Goal: Task Accomplishment & Management: Complete application form

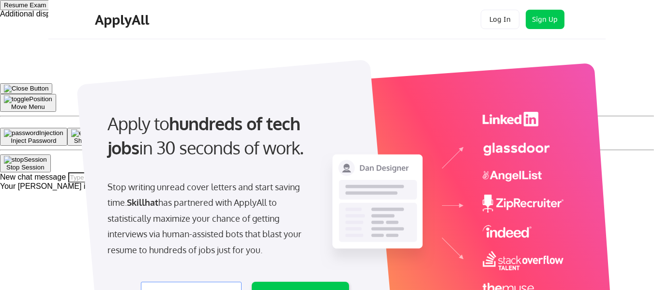
select select ""product""
click at [540, 17] on button "Sign Up" at bounding box center [545, 19] width 39 height 19
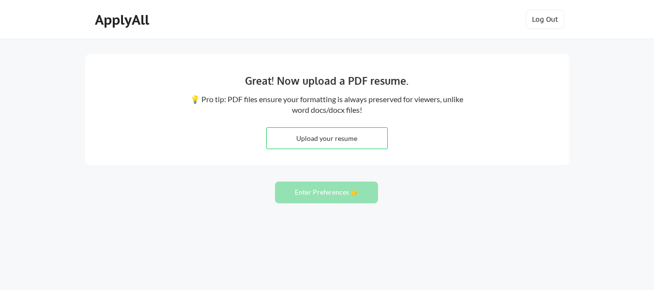
click at [349, 131] on input "file" at bounding box center [327, 138] width 121 height 21
click at [317, 135] on input "file" at bounding box center [327, 138] width 121 height 21
type input "C:\fakepath\[PERSON_NAME] BA Resume.pdf"
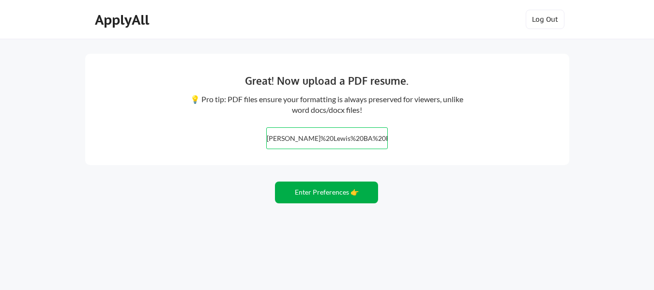
click at [349, 195] on button "Enter Preferences 👉" at bounding box center [326, 192] width 103 height 22
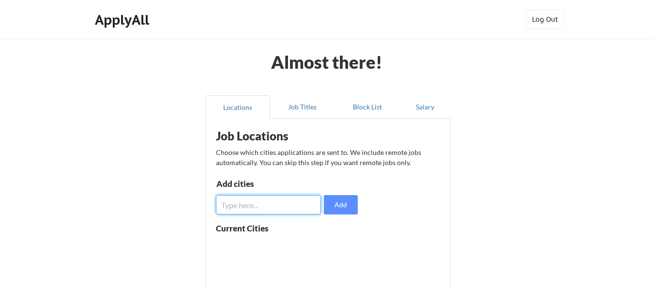
click at [299, 200] on input "input" at bounding box center [268, 204] width 105 height 19
click at [287, 205] on input "input" at bounding box center [268, 204] width 105 height 19
type input "jacksonville"
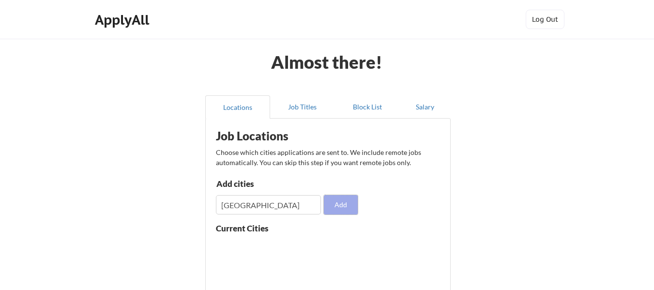
click at [354, 205] on button "Add" at bounding box center [341, 204] width 34 height 19
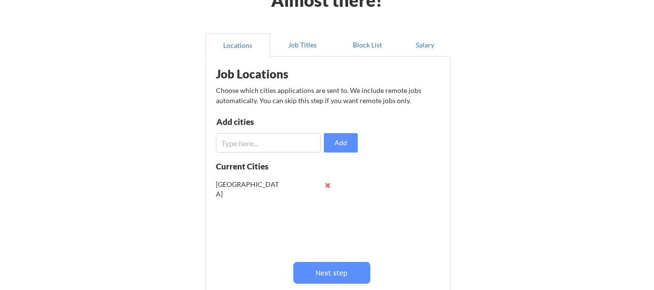
scroll to position [48, 0]
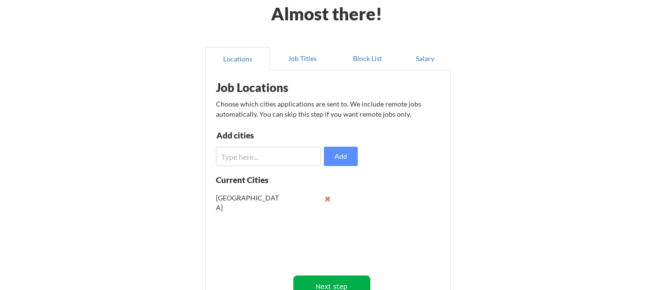
click at [348, 279] on button "Next step" at bounding box center [331, 286] width 77 height 22
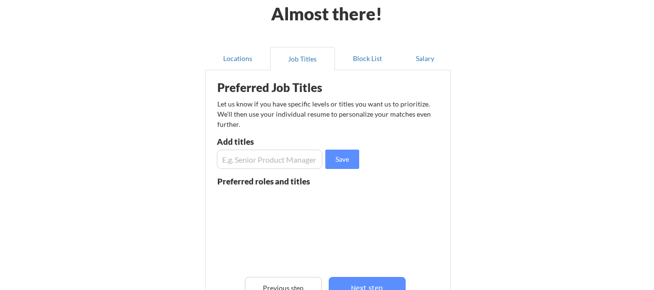
click at [305, 156] on input "input" at bounding box center [270, 159] width 106 height 19
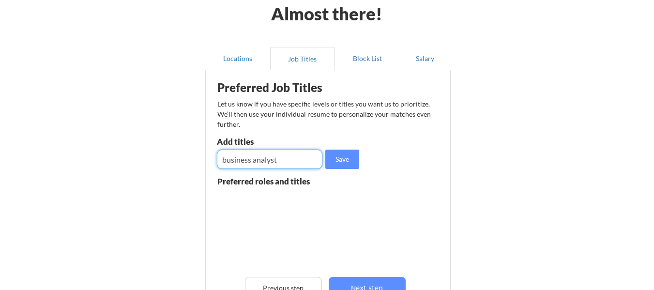
drag, startPoint x: 282, startPoint y: 158, endPoint x: 196, endPoint y: 159, distance: 86.2
click at [196, 159] on div "Almost there! Locations Job Titles Block List Salary Preferred Job Titles Let u…" at bounding box center [327, 197] width 654 height 491
type input "business analyst"
click at [353, 159] on button "Save" at bounding box center [342, 159] width 34 height 19
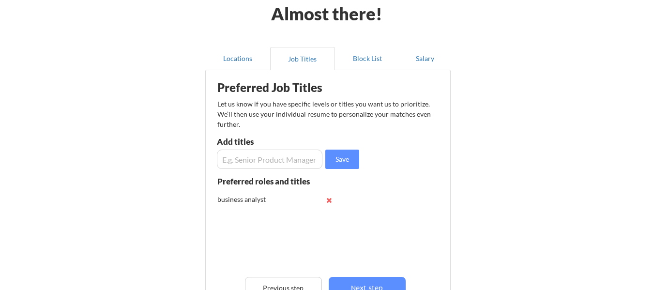
click at [292, 160] on input "input" at bounding box center [270, 159] width 106 height 19
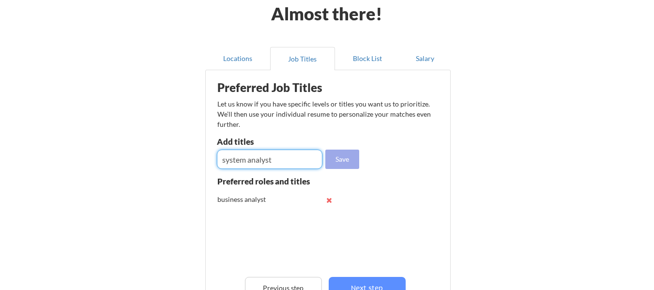
type input "system analyst"
click at [355, 152] on button "Save" at bounding box center [342, 159] width 34 height 19
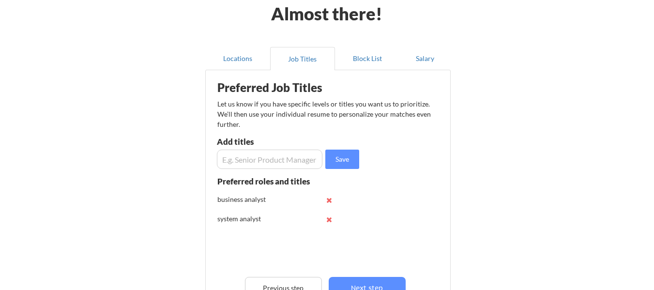
scroll to position [0, 0]
click at [367, 278] on button "Next step" at bounding box center [367, 288] width 77 height 22
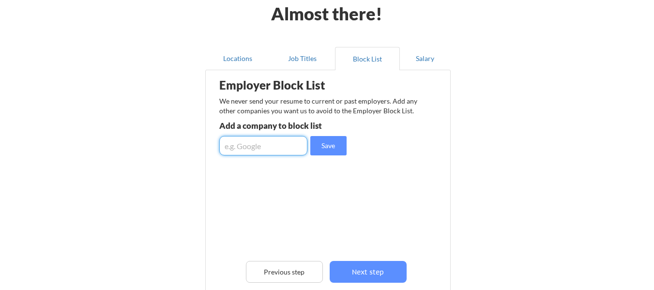
click at [291, 147] on input "input" at bounding box center [263, 145] width 88 height 19
type input "ascensus trust"
click at [331, 149] on button "Save" at bounding box center [328, 145] width 36 height 19
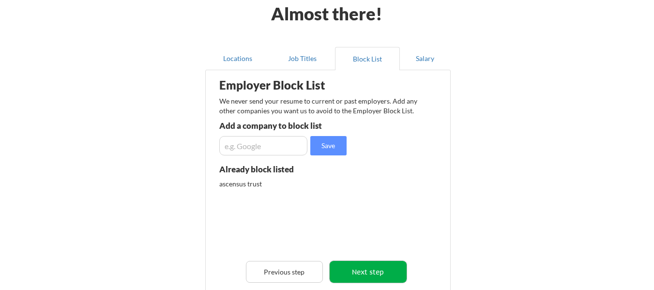
click at [394, 271] on button "Next step" at bounding box center [368, 272] width 77 height 22
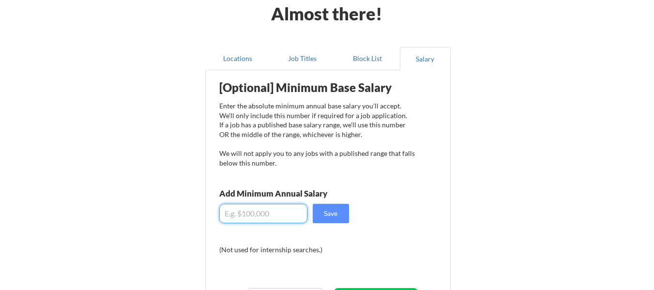
click at [280, 212] on input "input" at bounding box center [263, 213] width 88 height 19
type input "$80,000"
click at [336, 210] on button "Save" at bounding box center [331, 213] width 36 height 19
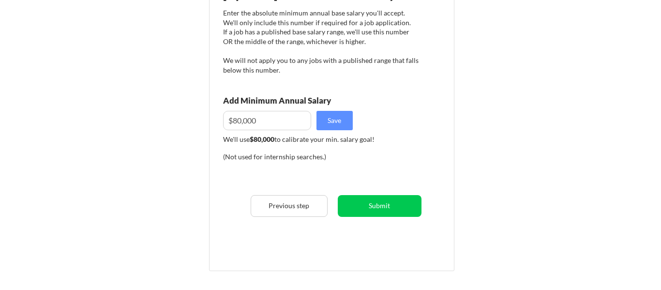
scroll to position [145, 0]
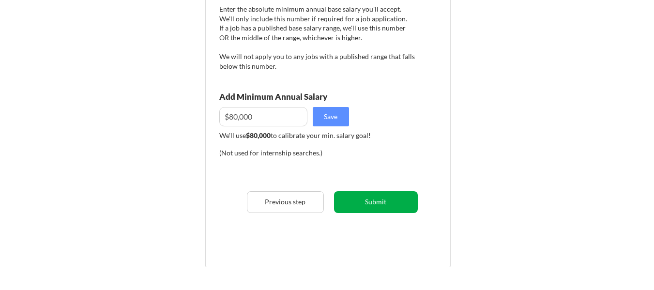
click at [371, 200] on button "Submit" at bounding box center [376, 202] width 84 height 22
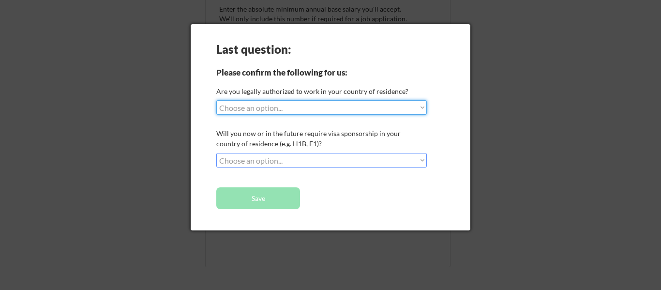
click at [291, 106] on select "Choose an option... Yes, I am a US Citizen Yes, I am a Canadian Citizen Yes, I …" at bounding box center [321, 107] width 211 height 15
select select ""yes__i_am_a_us_citizen""
click at [216, 100] on select "Choose an option... Yes, I am a US Citizen Yes, I am a Canadian Citizen Yes, I …" at bounding box center [321, 107] width 211 height 15
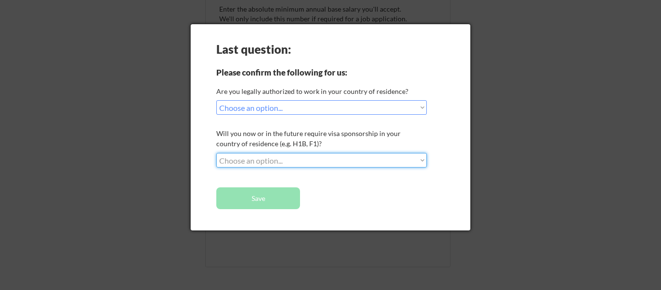
click at [303, 158] on select "Choose an option... No, I will not need sponsorship Yes, I will need sponsorship" at bounding box center [321, 160] width 211 height 15
select select ""no__i_will_not_need_sponsorship""
click at [216, 153] on select "Choose an option... No, I will not need sponsorship Yes, I will need sponsorship" at bounding box center [321, 160] width 211 height 15
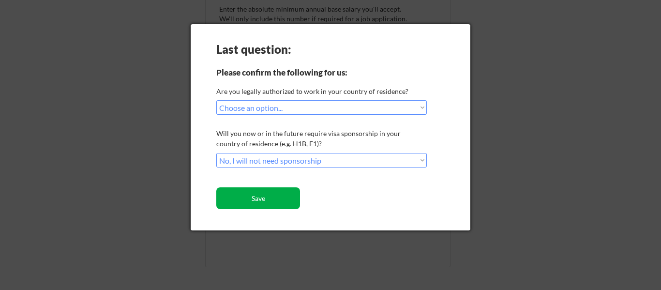
click at [279, 197] on button "Save" at bounding box center [258, 198] width 84 height 22
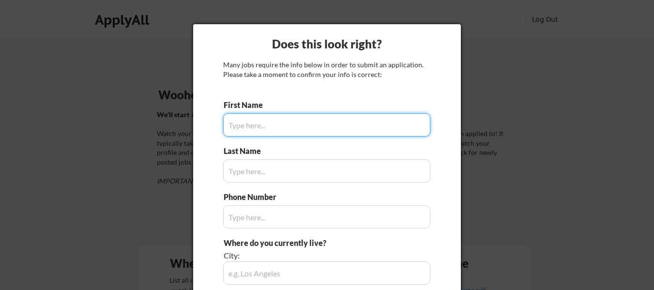
click at [300, 126] on input "input" at bounding box center [326, 124] width 207 height 23
type input "Lewis"
type input "(904) 365-1501"
type input "Jacksonville, FL"
type input "Patricia"
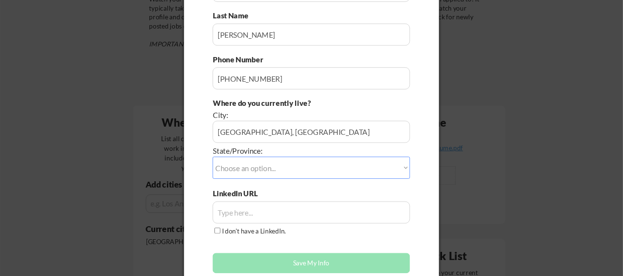
scroll to position [157, 0]
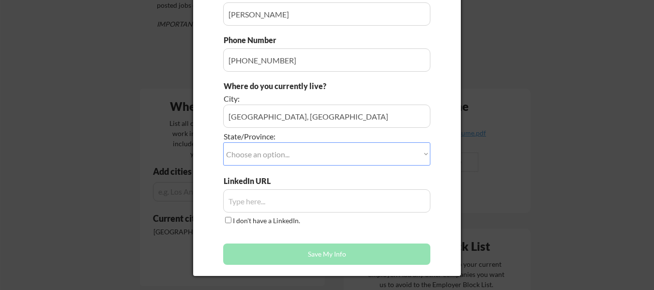
click at [313, 154] on select "Choose an option... Other/Not Applicable Alabama Alaska Alberta Arizona Arkansa…" at bounding box center [326, 153] width 207 height 23
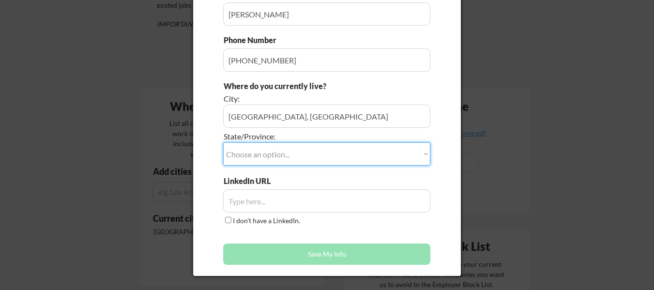
select select ""Florida""
click at [223, 142] on select "Choose an option... Other/Not Applicable Alabama Alaska Alberta Arizona Arkansa…" at bounding box center [326, 153] width 207 height 23
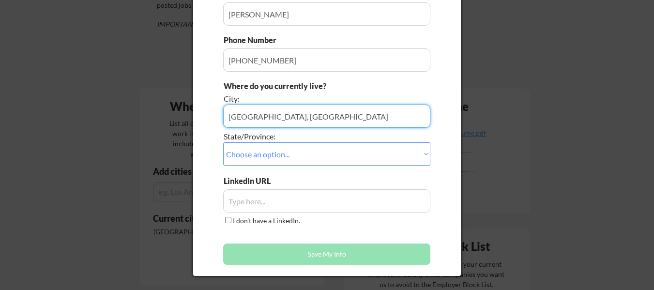
drag, startPoint x: 270, startPoint y: 117, endPoint x: 320, endPoint y: 115, distance: 50.4
click at [320, 115] on input "input" at bounding box center [326, 116] width 207 height 23
type input "Jacksonville"
click at [258, 203] on input "input" at bounding box center [326, 200] width 207 height 23
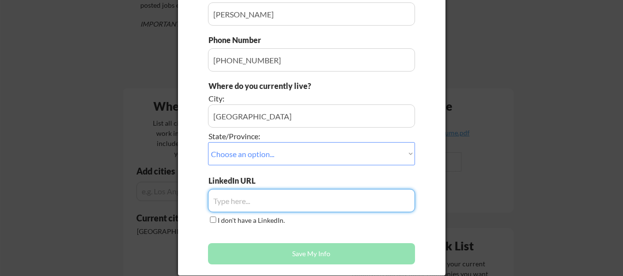
click at [282, 199] on input "input" at bounding box center [311, 200] width 207 height 23
paste input "http://www.linkedin.com/in/pat-lewisjax"
type input "http://www.linkedin.com/in/pat-lewisjax"
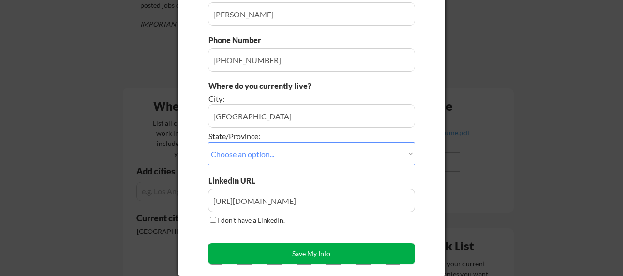
drag, startPoint x: 300, startPoint y: 248, endPoint x: 296, endPoint y: 233, distance: 15.5
click at [301, 246] on button "Save My Info" at bounding box center [311, 253] width 207 height 21
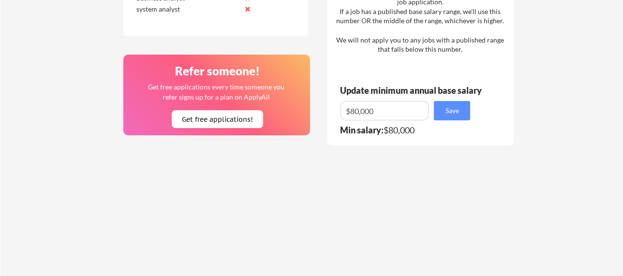
scroll to position [592, 0]
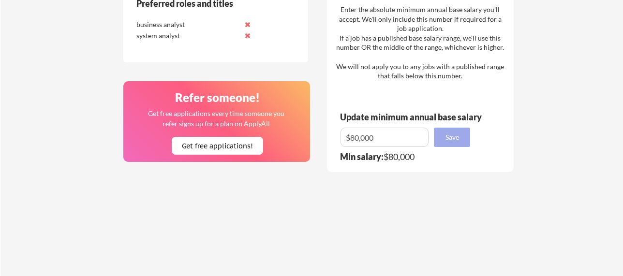
click at [454, 135] on button "Save" at bounding box center [452, 137] width 36 height 19
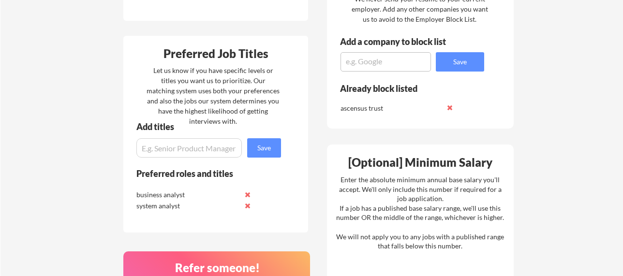
scroll to position [181, 0]
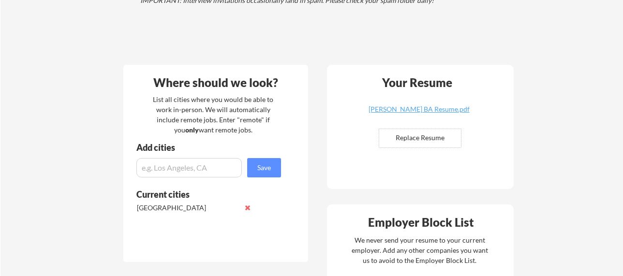
click at [218, 165] on input "input" at bounding box center [189, 167] width 106 height 19
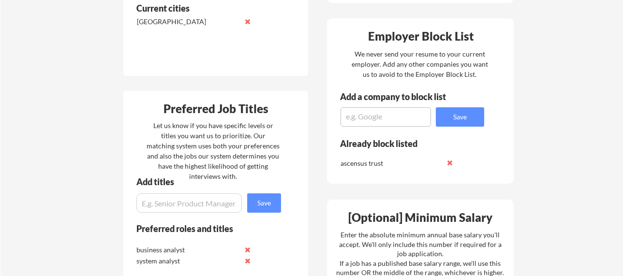
scroll to position [374, 0]
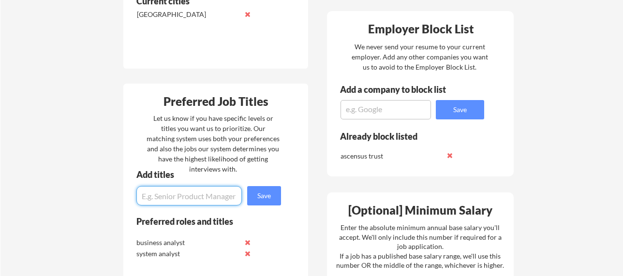
click at [228, 204] on input "input" at bounding box center [189, 195] width 106 height 19
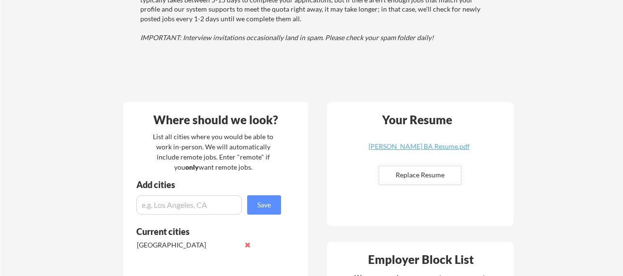
scroll to position [0, 0]
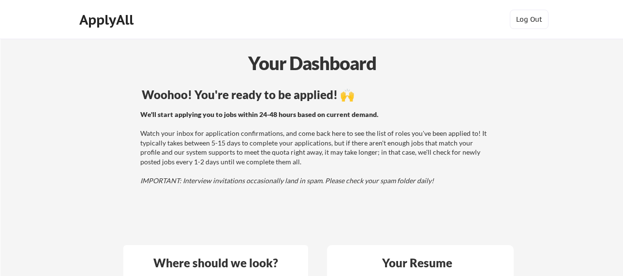
click at [201, 113] on strong "We'll start applying you to jobs within 24-48 hours based on current demand." at bounding box center [259, 114] width 238 height 8
drag, startPoint x: 223, startPoint y: 115, endPoint x: 386, endPoint y: 117, distance: 163.1
click at [386, 117] on div "We'll start applying you to jobs within 24-48 hours based on current demand. Wa…" at bounding box center [314, 148] width 349 height 76
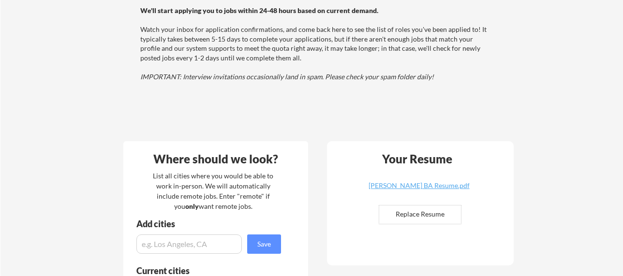
scroll to position [194, 0]
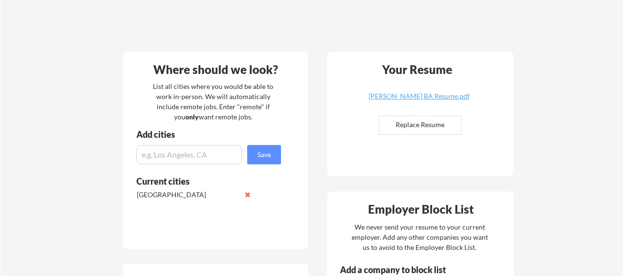
click at [436, 130] on input "file" at bounding box center [420, 125] width 82 height 18
type input "C:\fakepath\PL BA Resume.pdf"
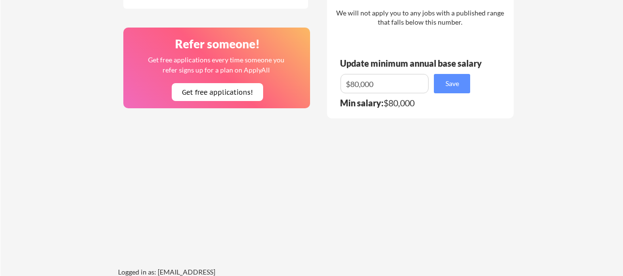
scroll to position [629, 0]
